Goal: Information Seeking & Learning: Learn about a topic

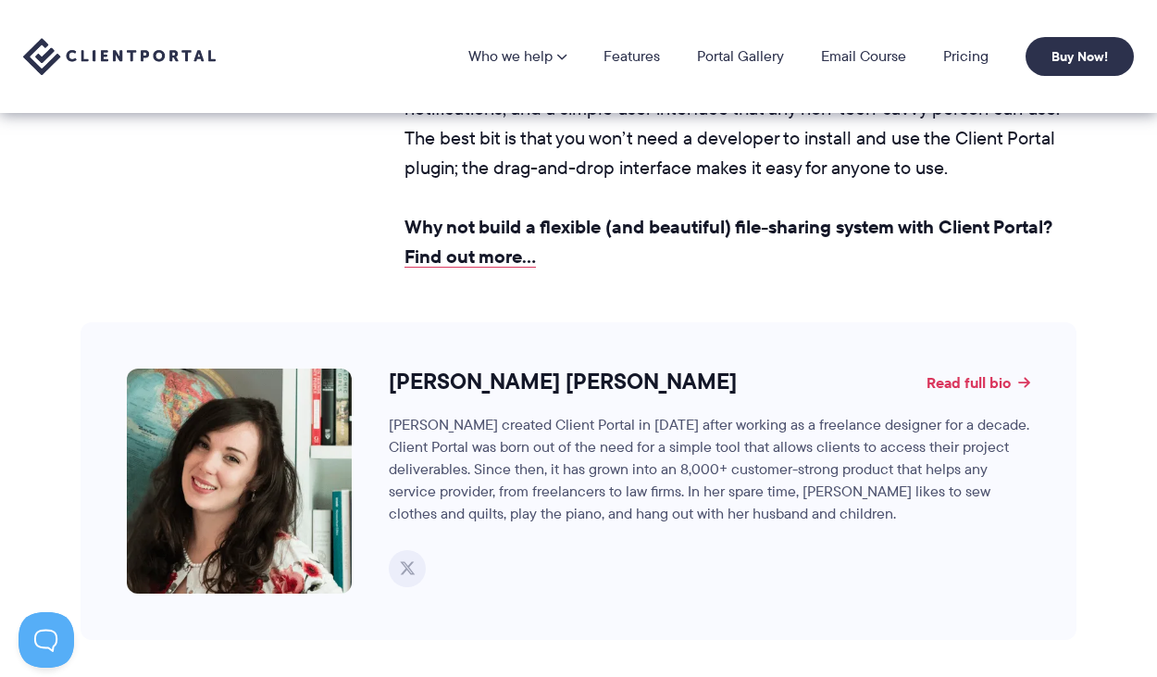
scroll to position [18761, 0]
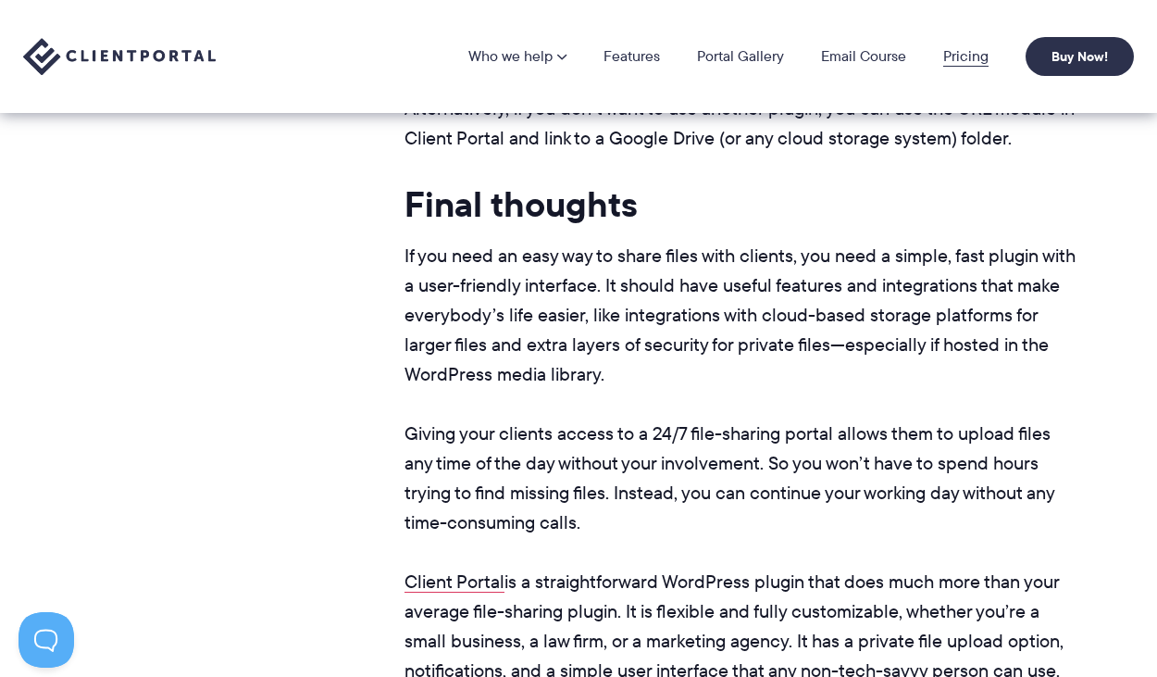
click at [971, 56] on link "Pricing" at bounding box center [965, 56] width 45 height 15
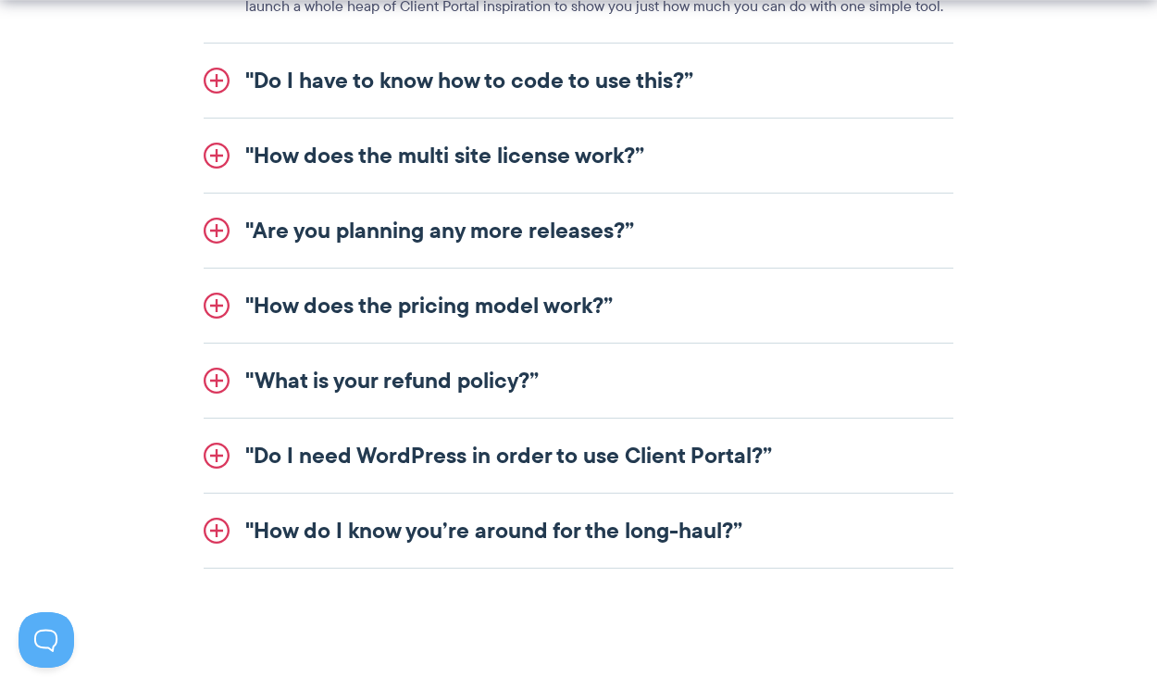
scroll to position [2454, 0]
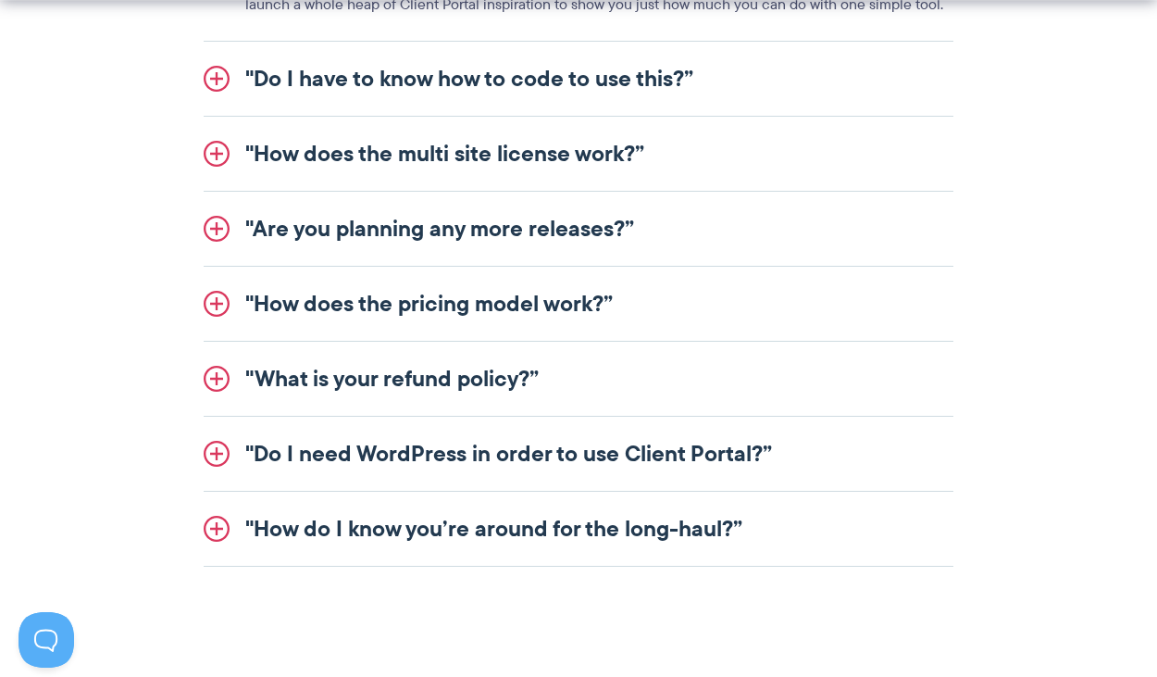
click at [731, 453] on link ""Do I need WordPress in order to use Client Portal?”" at bounding box center [579, 454] width 750 height 74
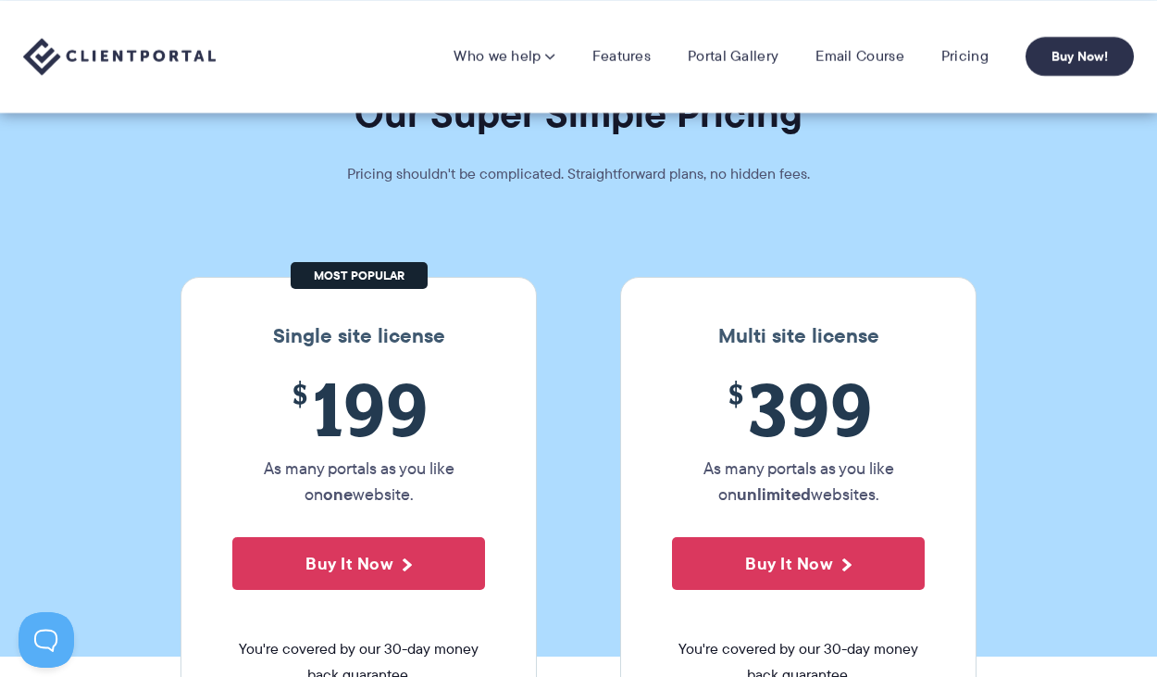
scroll to position [0, 0]
